Goal: Task Accomplishment & Management: Use online tool/utility

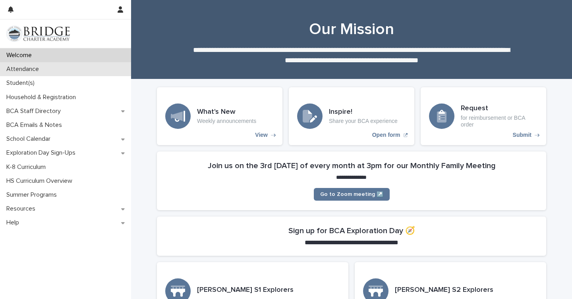
click at [69, 75] on div "Attendance" at bounding box center [65, 69] width 131 height 14
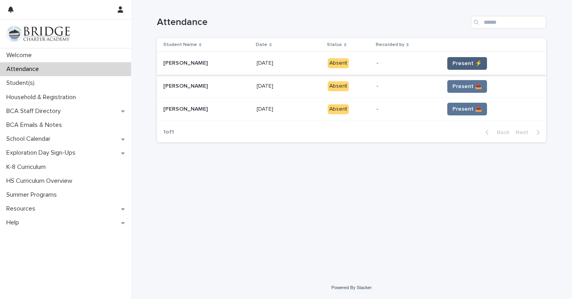
click at [454, 67] on span "Present ⚡" at bounding box center [466, 64] width 29 height 8
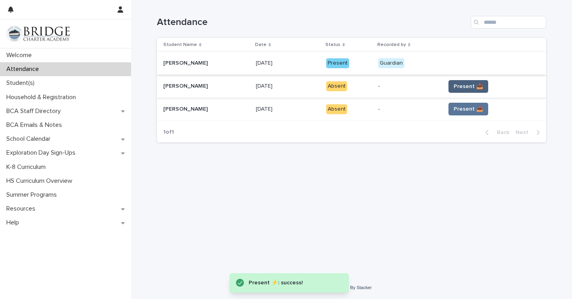
click at [455, 89] on span "Present 📥" at bounding box center [467, 87] width 29 height 8
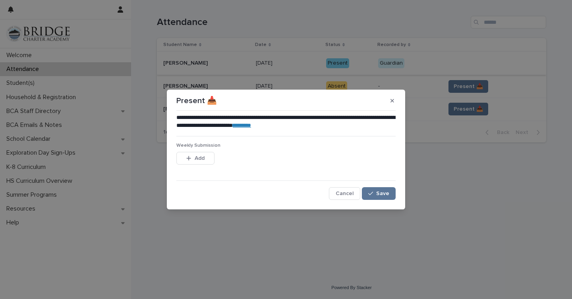
click at [251, 127] on link "********" at bounding box center [242, 126] width 18 height 6
click at [206, 156] on button "Add" at bounding box center [195, 158] width 38 height 13
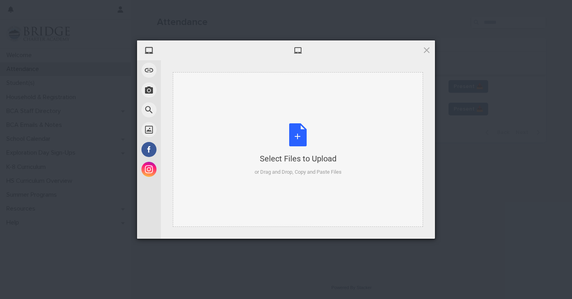
click at [304, 136] on div "Select Files to Upload or Drag and Drop, Copy and Paste Files" at bounding box center [297, 149] width 87 height 53
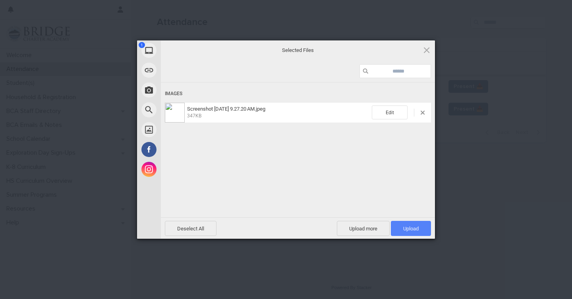
click at [421, 232] on span "Upload 1" at bounding box center [411, 228] width 40 height 15
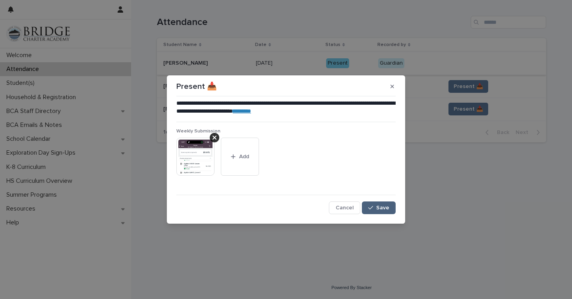
click at [391, 211] on button "Save" at bounding box center [379, 208] width 34 height 13
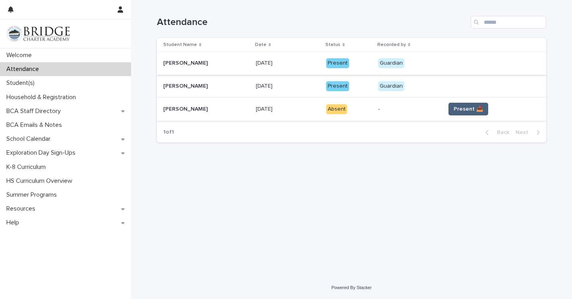
click at [452, 104] on button "Present 📥" at bounding box center [468, 109] width 40 height 13
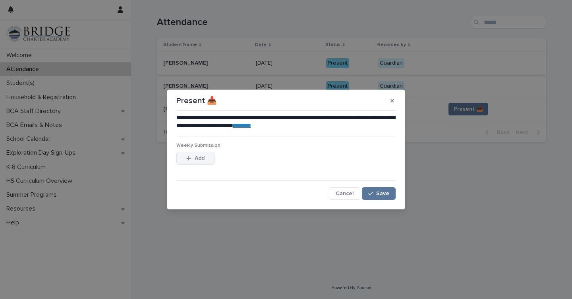
click at [200, 157] on span "Add" at bounding box center [199, 159] width 10 height 6
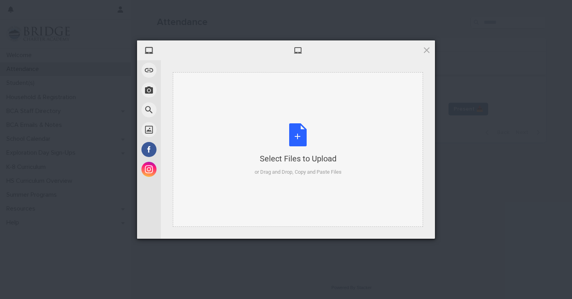
click at [295, 138] on div "Select Files to Upload or Drag and Drop, Copy and Paste Files" at bounding box center [297, 149] width 87 height 53
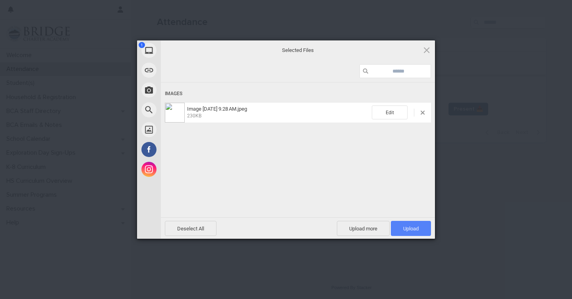
click at [419, 221] on span "Upload 1" at bounding box center [411, 228] width 40 height 15
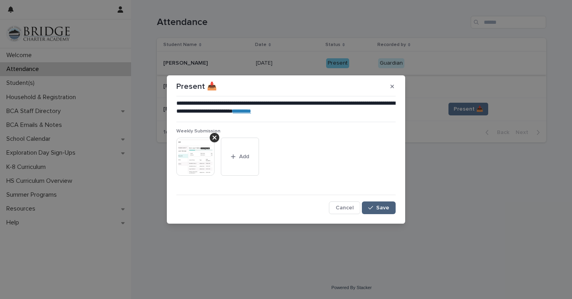
click at [382, 210] on span "Save" at bounding box center [382, 208] width 13 height 6
